Goal: Task Accomplishment & Management: Use online tool/utility

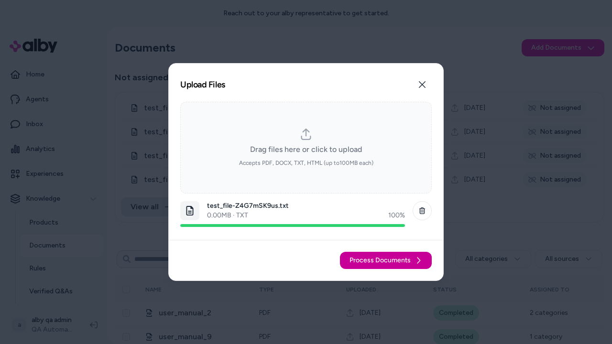
click at [386, 261] on span "Process Documents" at bounding box center [379, 261] width 61 height 10
